Goal: Navigation & Orientation: Find specific page/section

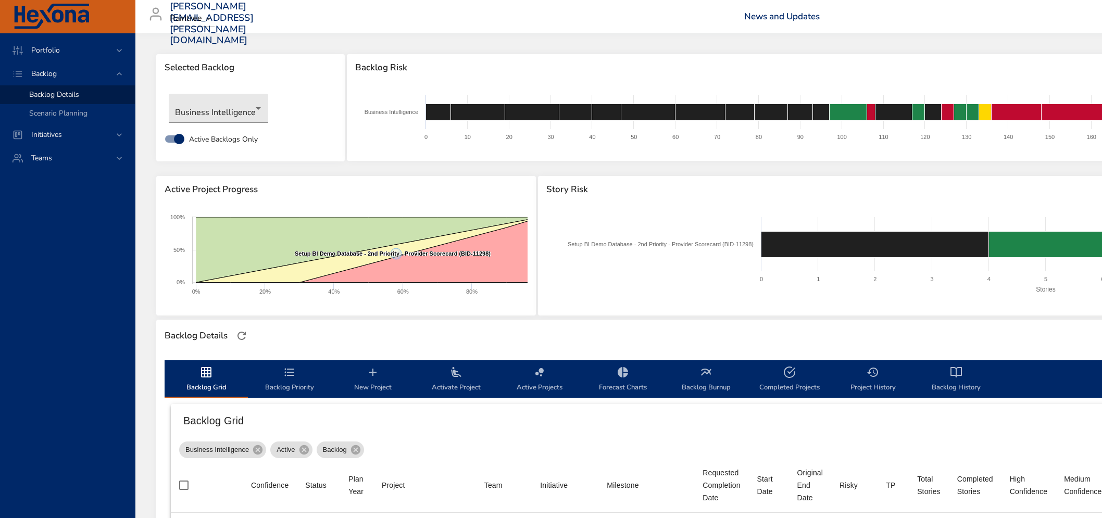
scroll to position [608, 45]
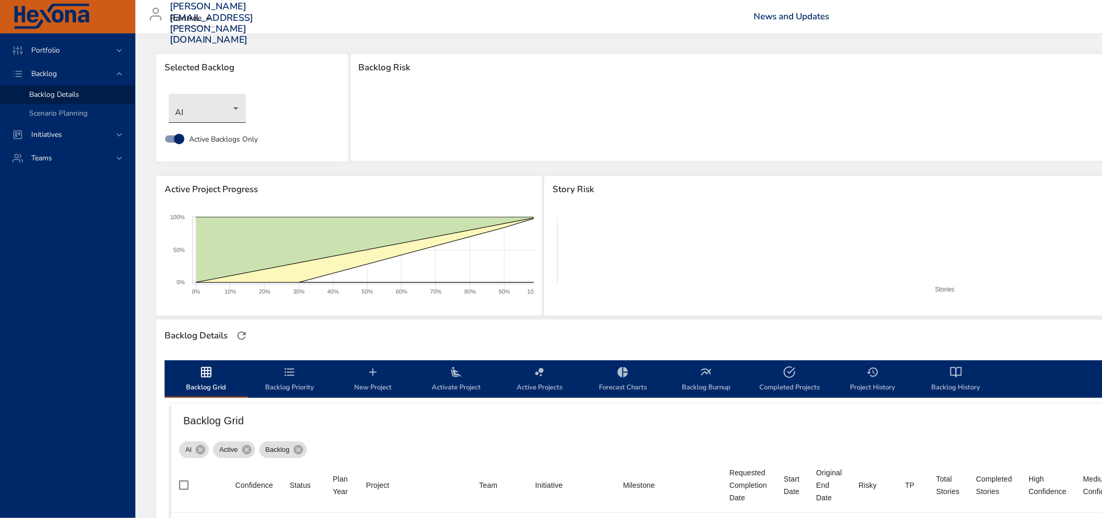
click at [231, 106] on body "Portfolio Backlog Backlog Details Scenario Planning Initiatives Teams [PERSON_N…" at bounding box center [551, 259] width 1102 height 518
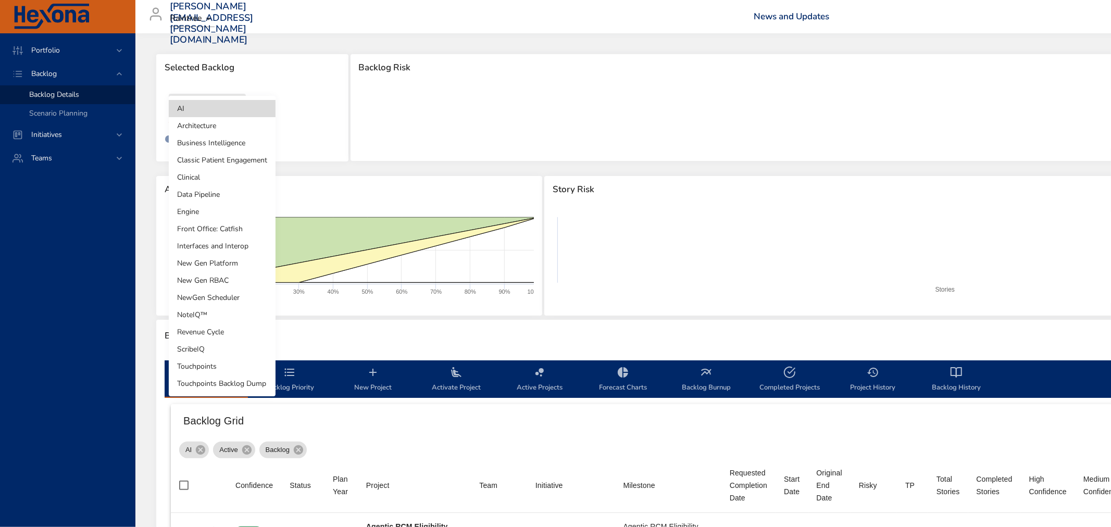
click at [214, 144] on li "Business Intelligence" at bounding box center [222, 142] width 107 height 17
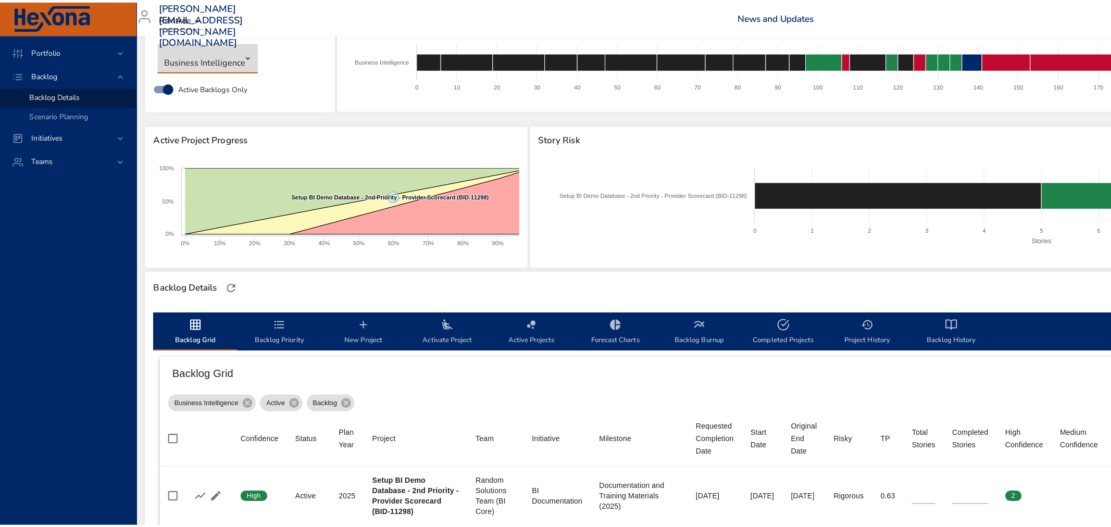
scroll to position [0, 13]
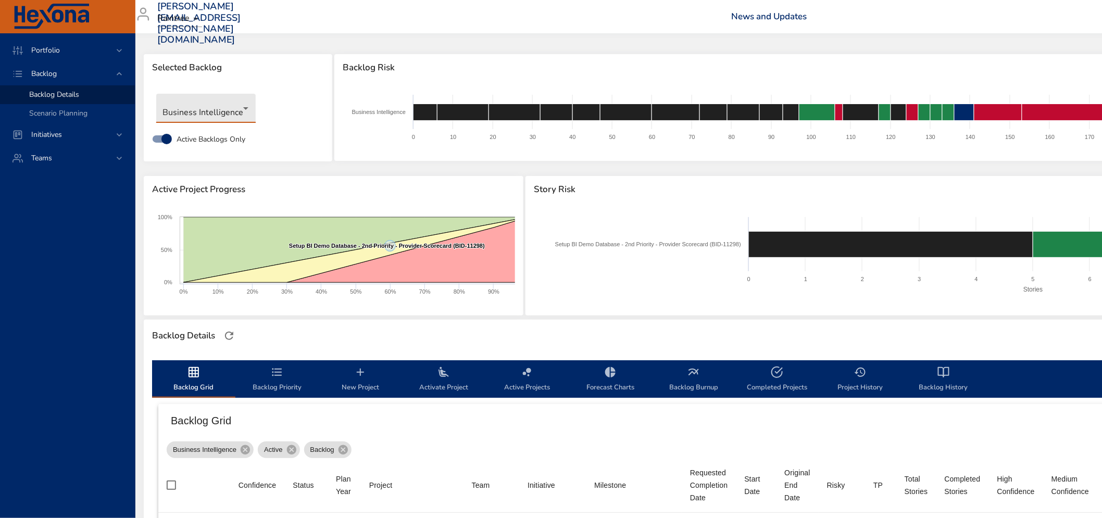
click at [207, 107] on body "Portfolio Backlog Backlog Details Scenario Planning Initiatives Teams [PERSON_N…" at bounding box center [538, 259] width 1102 height 518
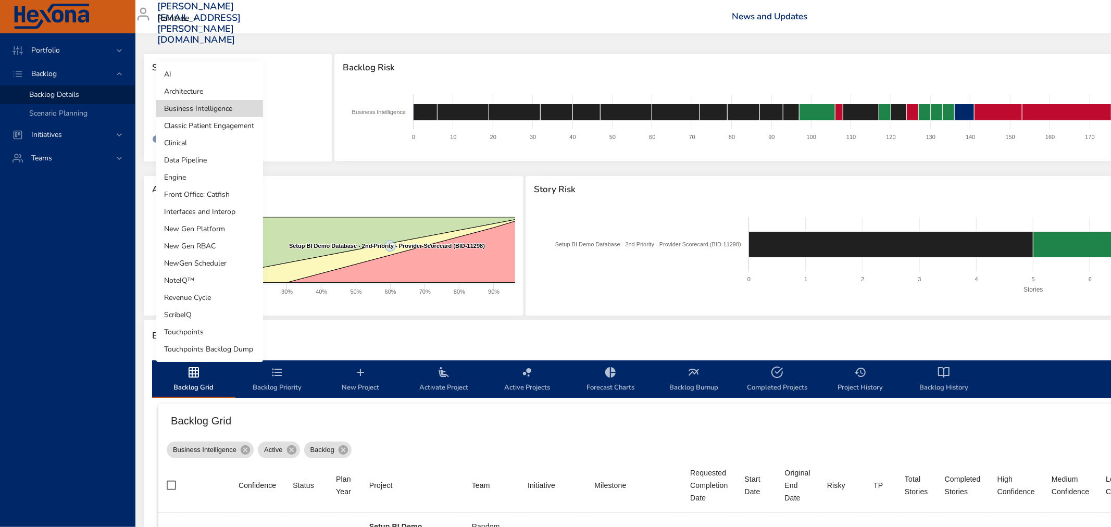
click at [210, 173] on li "Engine" at bounding box center [209, 177] width 107 height 17
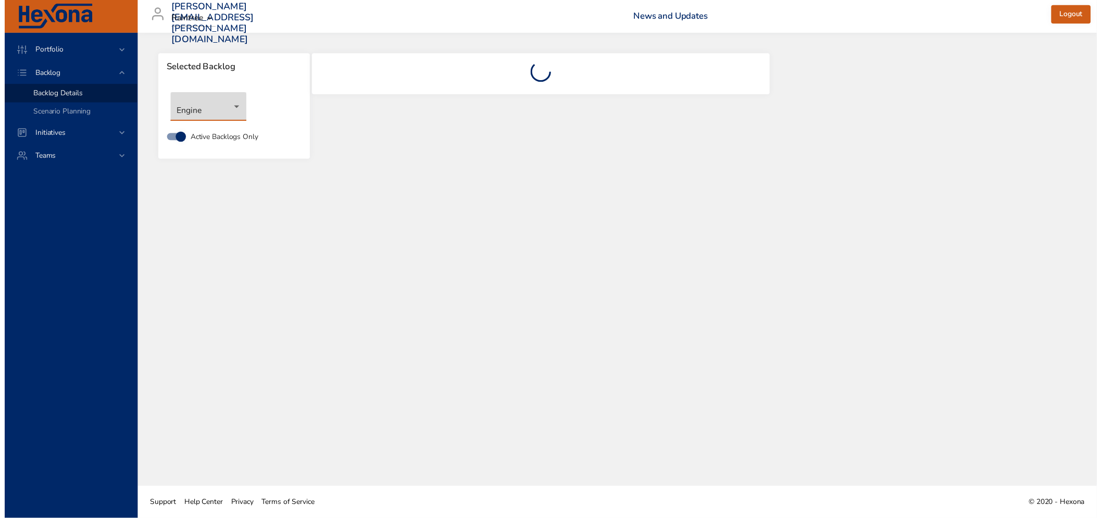
scroll to position [0, 0]
